Goal: Navigation & Orientation: Find specific page/section

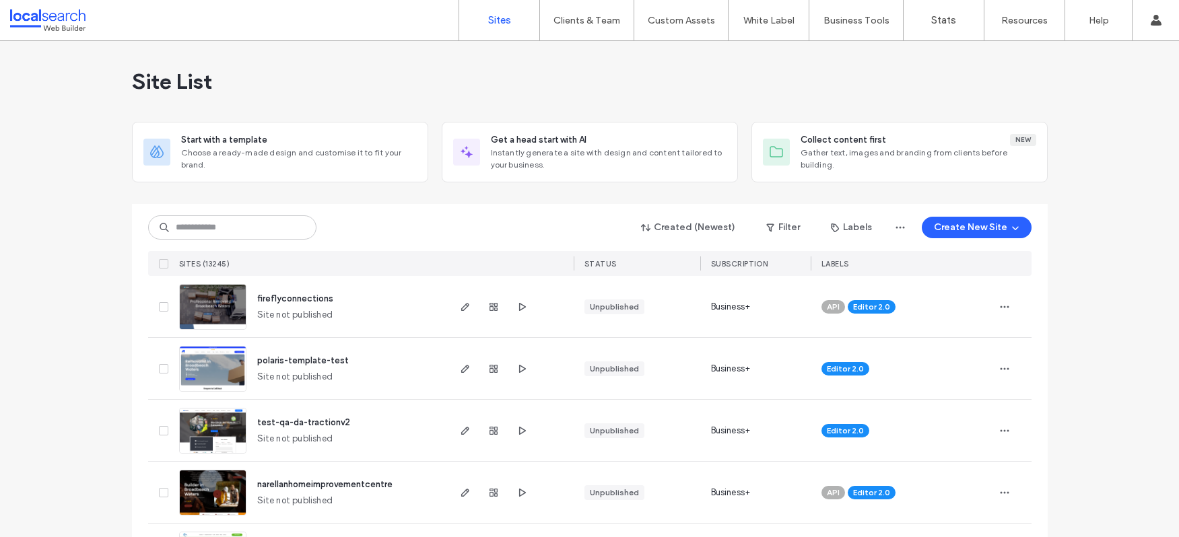
click at [213, 227] on input at bounding box center [232, 228] width 168 height 24
type input "********"
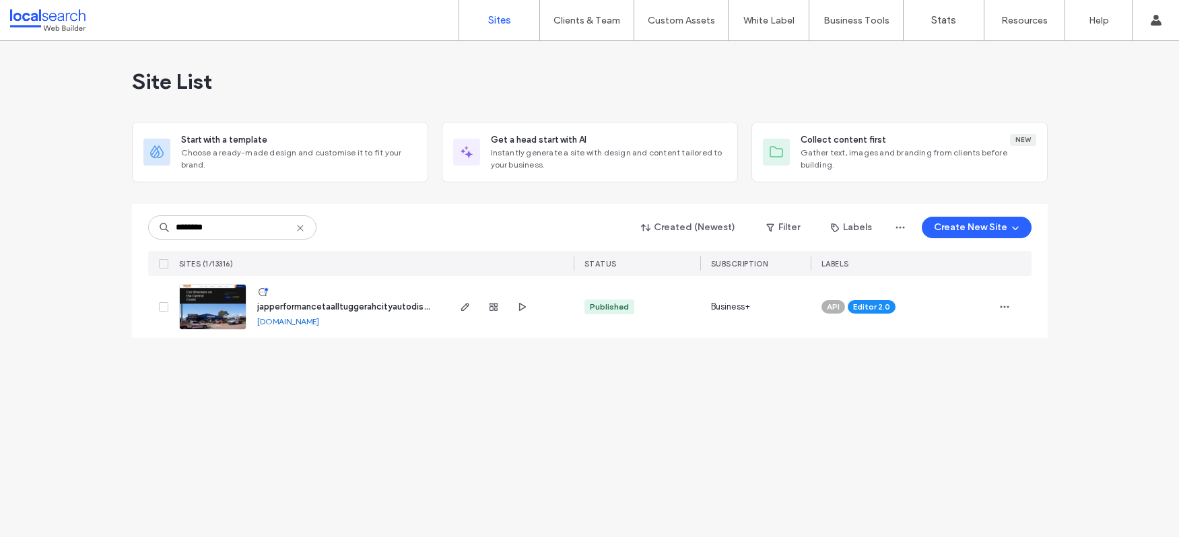
type input "********"
click at [319, 321] on link "[DOMAIN_NAME]" at bounding box center [288, 322] width 62 height 10
